Goal: Task Accomplishment & Management: Manage account settings

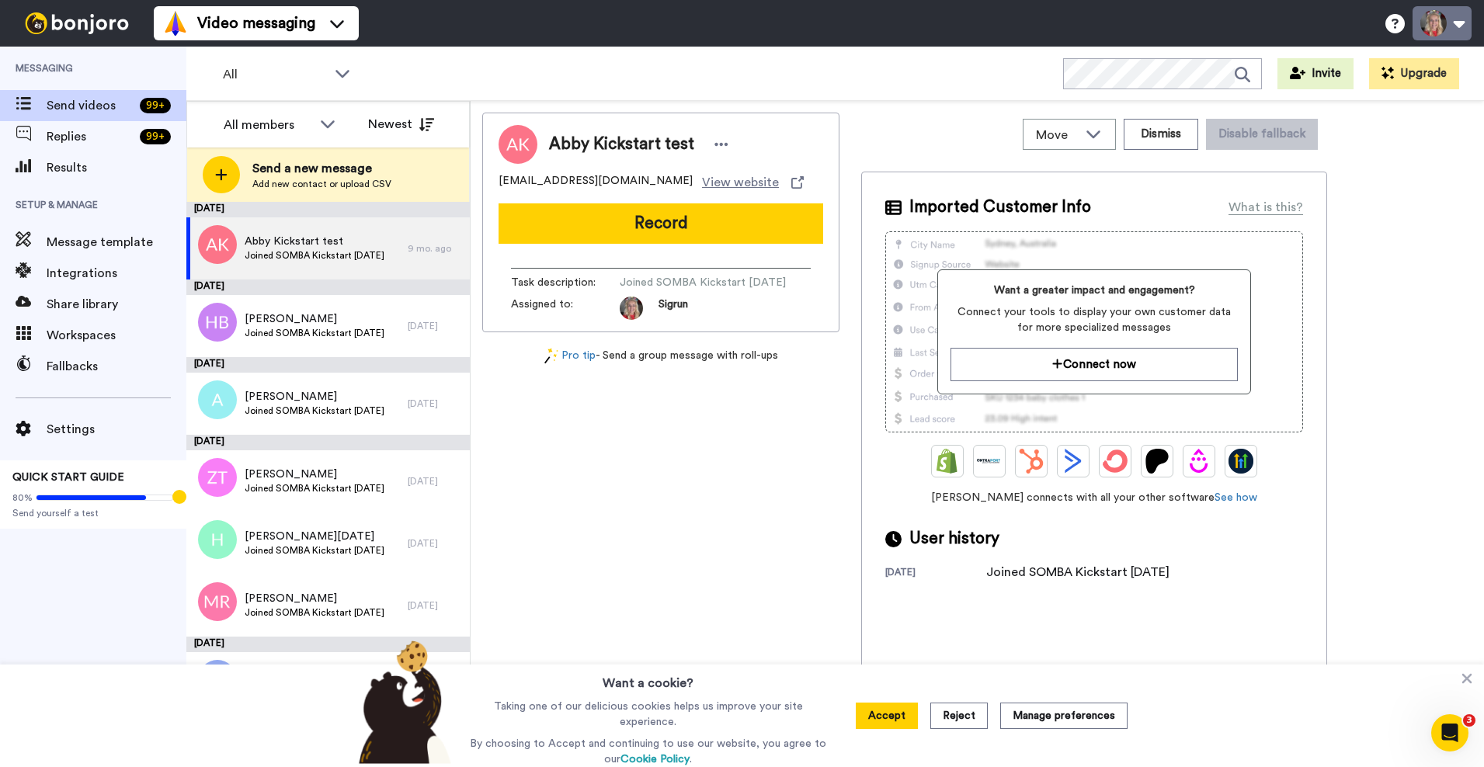
click at [1442, 23] on button at bounding box center [1442, 23] width 59 height 34
